Goal: Book appointment/travel/reservation

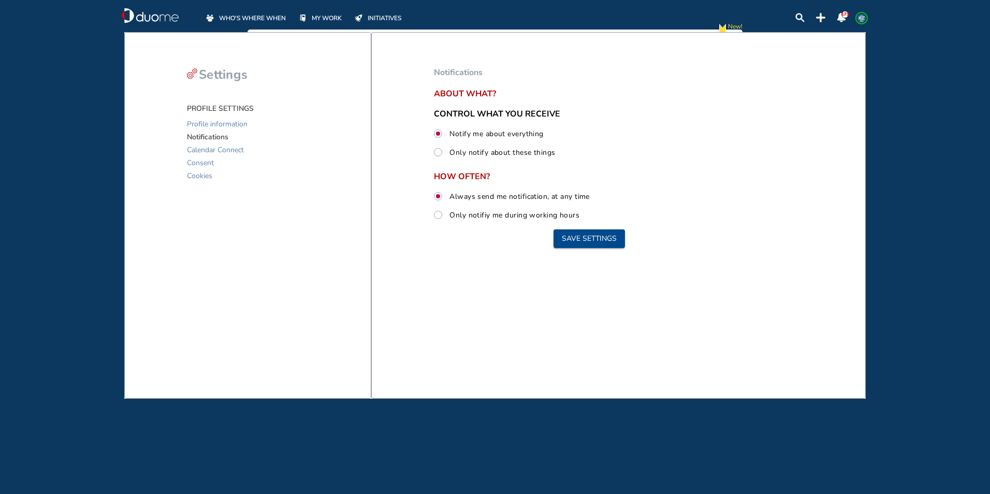
click at [255, 17] on span "WHO'S WHERE WHEN" at bounding box center [252, 18] width 67 height 10
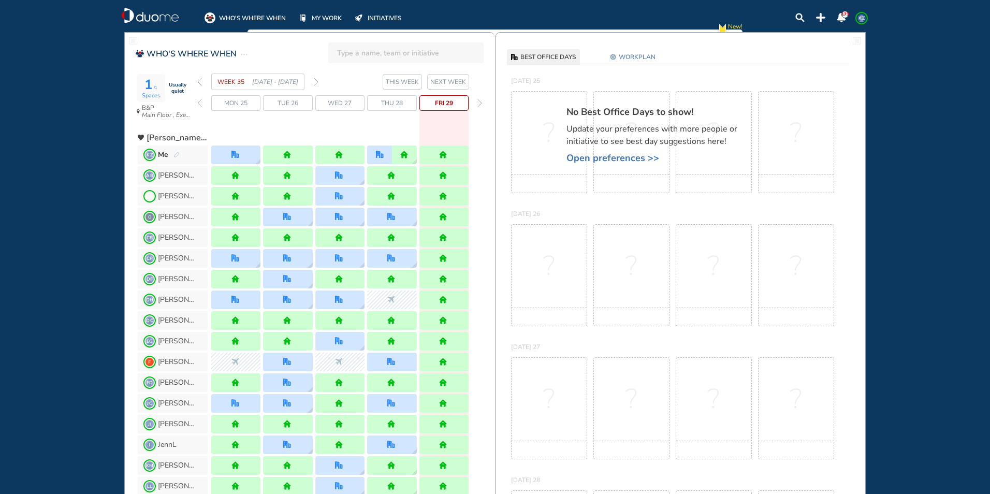
click at [176, 156] on img "pen-edit" at bounding box center [176, 155] width 6 height 7
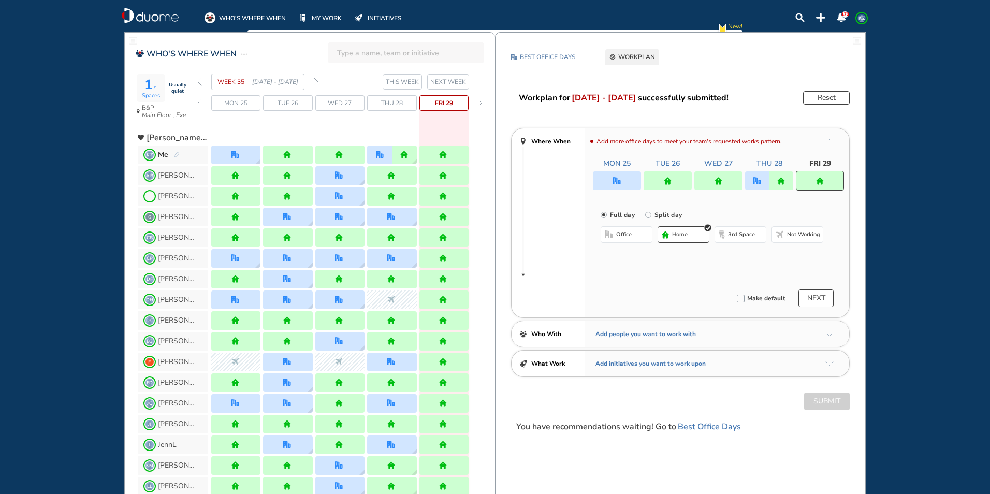
click at [480, 103] on img "forward day" at bounding box center [479, 103] width 5 height 8
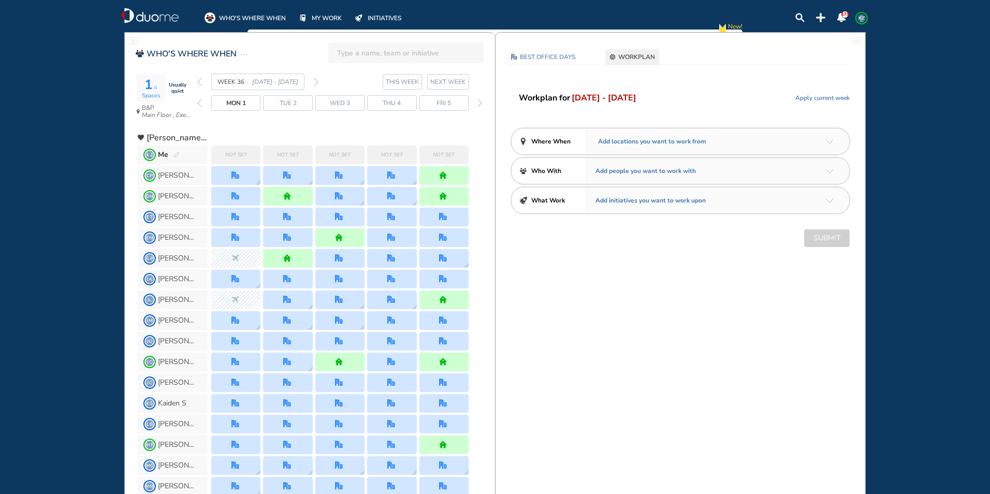
click at [176, 152] on img "pen-edit" at bounding box center [176, 155] width 6 height 7
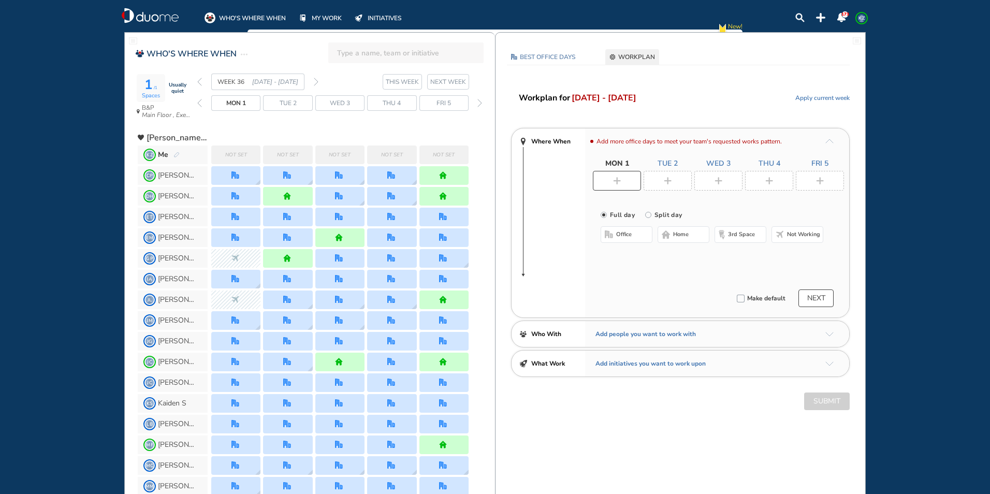
click at [796, 236] on span "Not working" at bounding box center [803, 234] width 33 height 8
click at [666, 183] on img "plus-rounded-bdbdbd" at bounding box center [668, 181] width 8 height 8
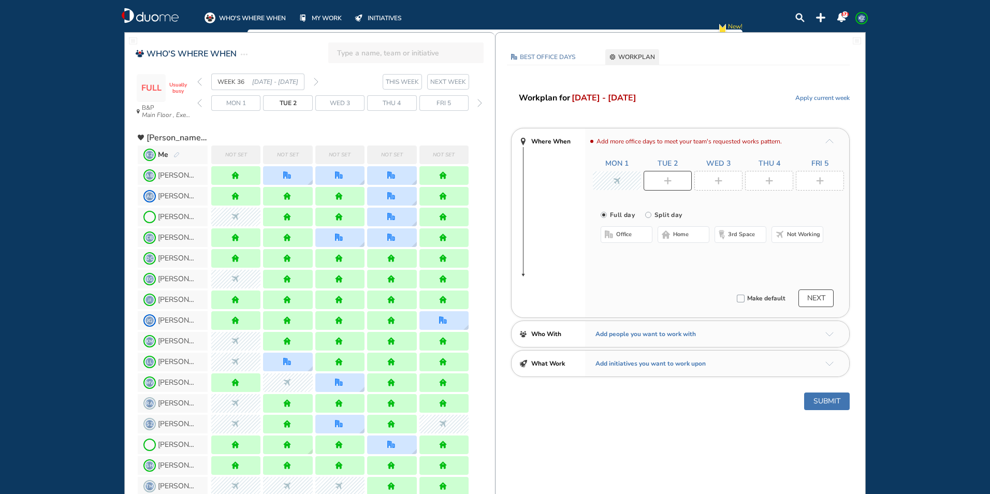
click at [632, 232] on button "office" at bounding box center [627, 234] width 52 height 17
click at [681, 270] on button "Select a Desk" at bounding box center [675, 268] width 47 height 10
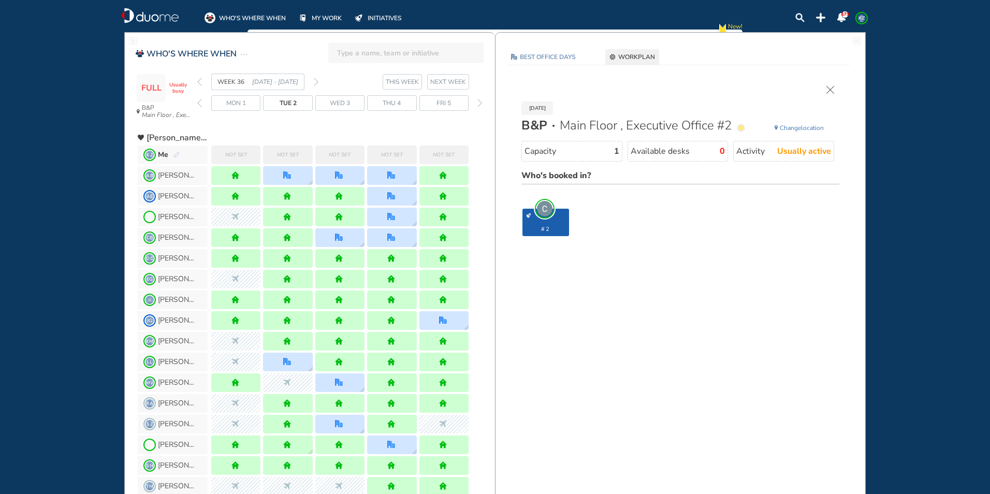
click at [791, 129] on span "Change" at bounding box center [790, 128] width 21 height 8
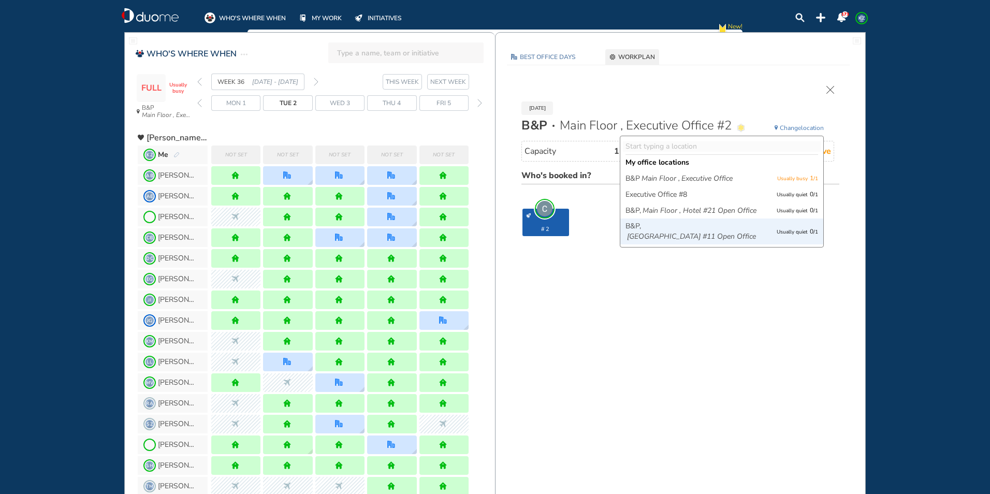
click at [702, 242] on icon "[GEOGRAPHIC_DATA] #11 Open Office" at bounding box center [691, 236] width 129 height 10
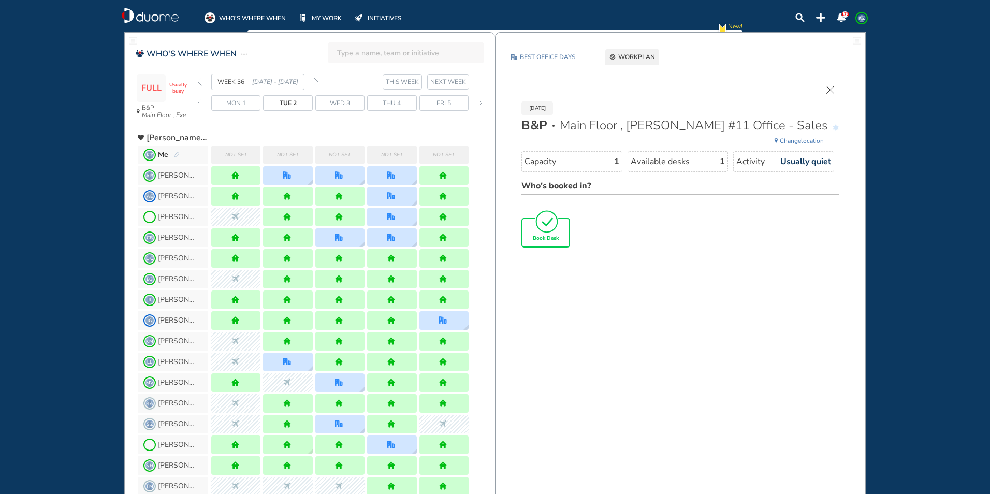
click at [548, 233] on div "Book Desk" at bounding box center [545, 232] width 47 height 27
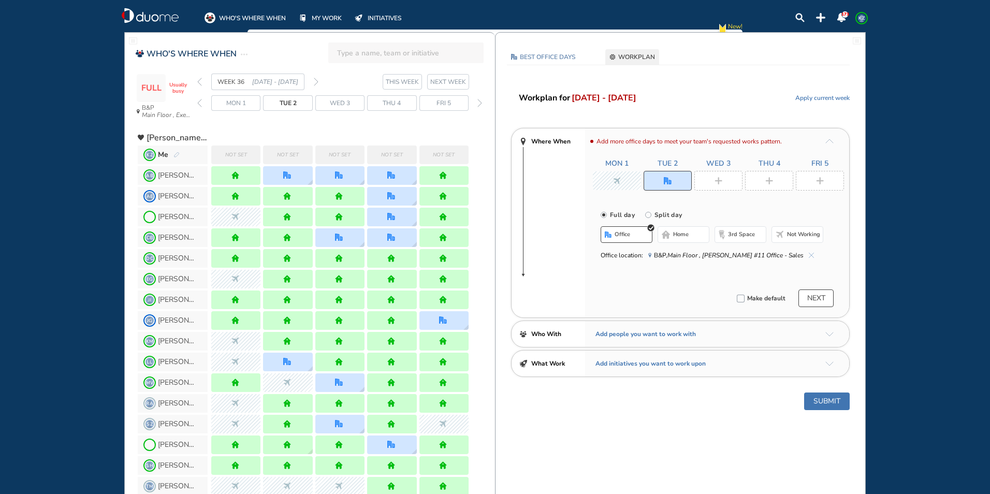
click at [722, 181] on img "plus-rounded-bdbdbd" at bounding box center [718, 181] width 8 height 8
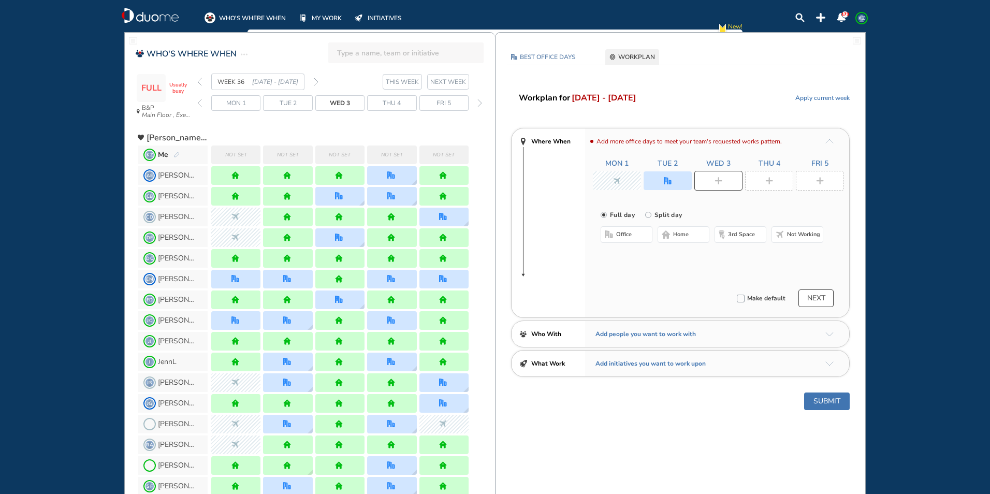
click at [682, 234] on span "home" at bounding box center [681, 234] width 16 height 8
click at [777, 178] on div at bounding box center [769, 181] width 48 height 20
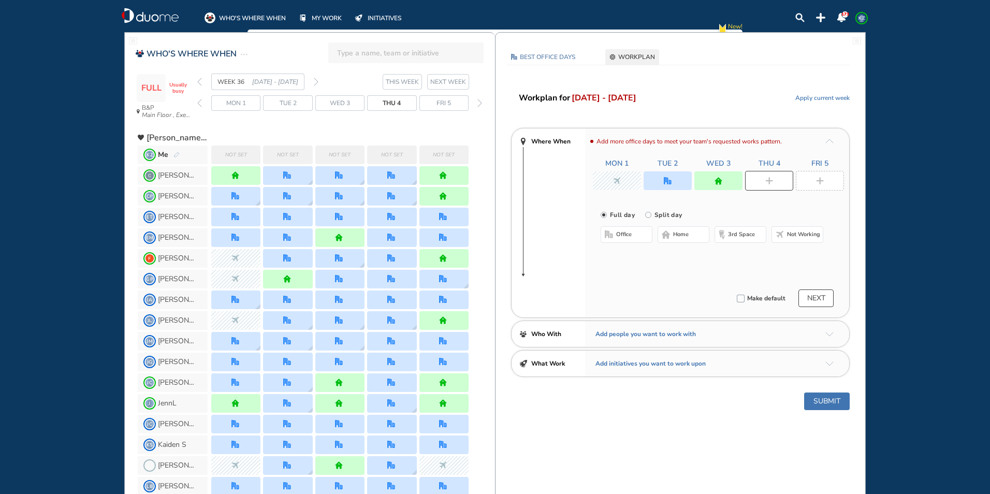
click at [684, 231] on span "home" at bounding box center [681, 234] width 16 height 8
click at [815, 169] on div "Mon 1 Tue 2 Wed 3 Thu 4 Fri 5" at bounding box center [718, 174] width 251 height 32
click at [817, 176] on div at bounding box center [820, 181] width 48 height 20
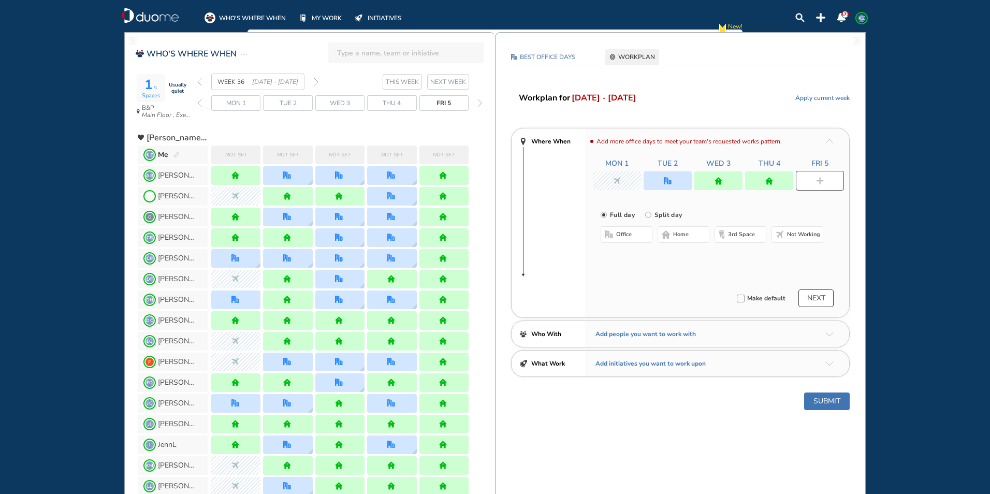
click at [798, 235] on span "Not working" at bounding box center [803, 234] width 33 height 8
click at [823, 401] on button "Submit" at bounding box center [827, 401] width 46 height 18
